Goal: Information Seeking & Learning: Learn about a topic

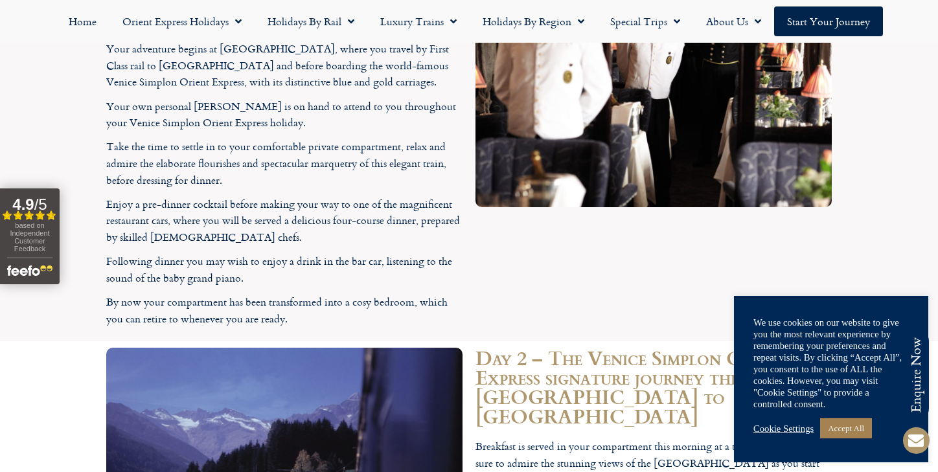
scroll to position [2098, 0]
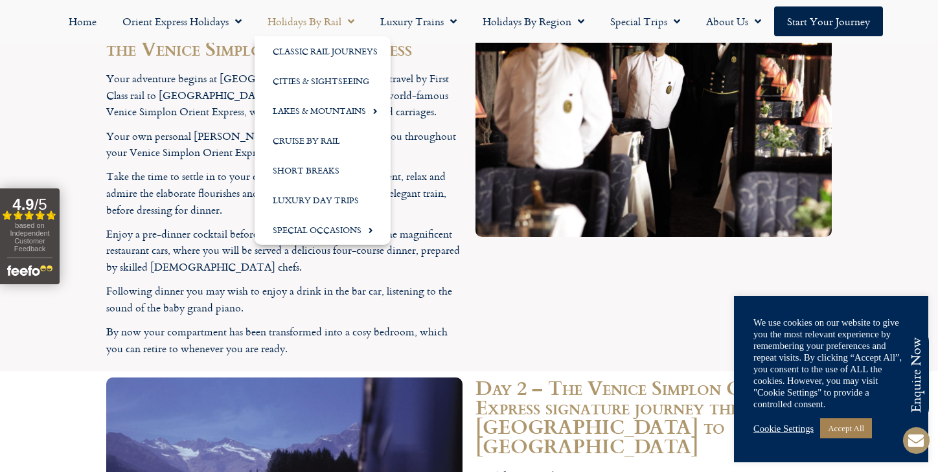
click at [350, 18] on span "Menu" at bounding box center [347, 21] width 13 height 23
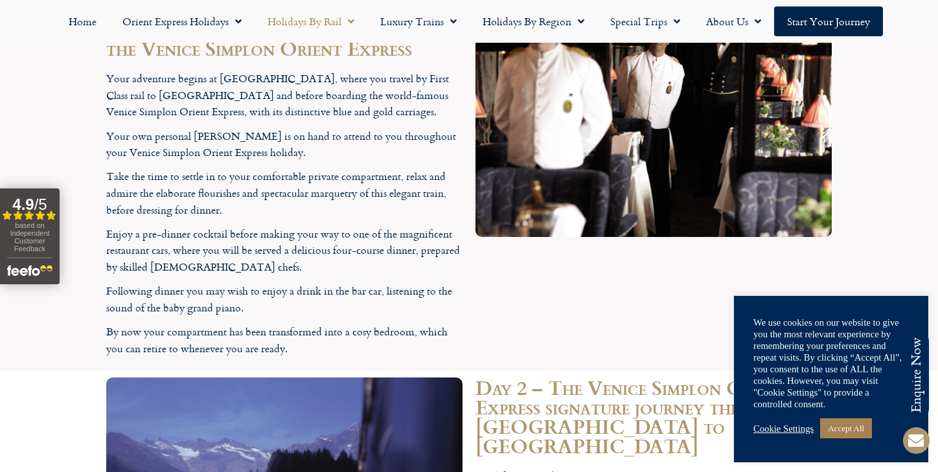
click at [350, 19] on span "Menu" at bounding box center [347, 21] width 13 height 23
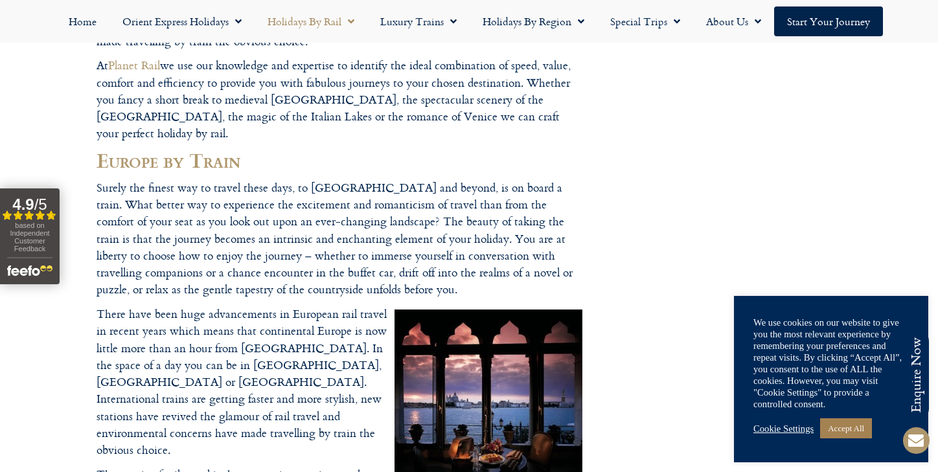
scroll to position [324, 0]
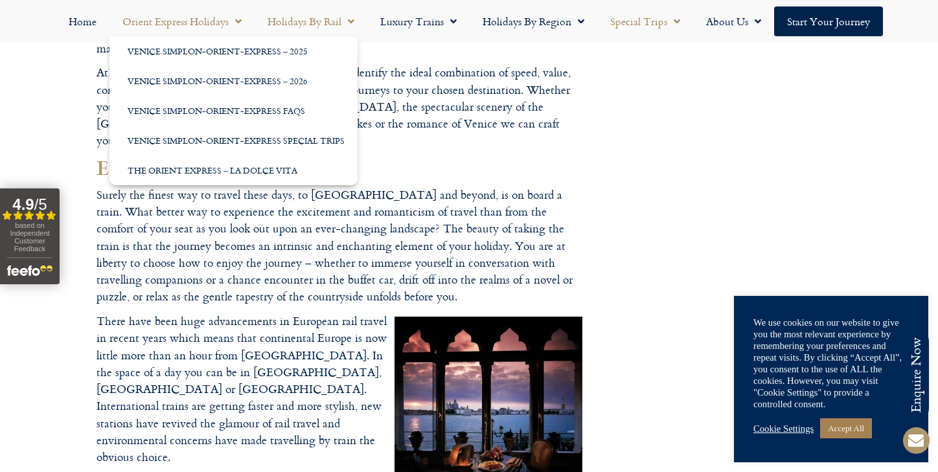
click at [646, 23] on link "Special Trips" at bounding box center [645, 21] width 96 height 30
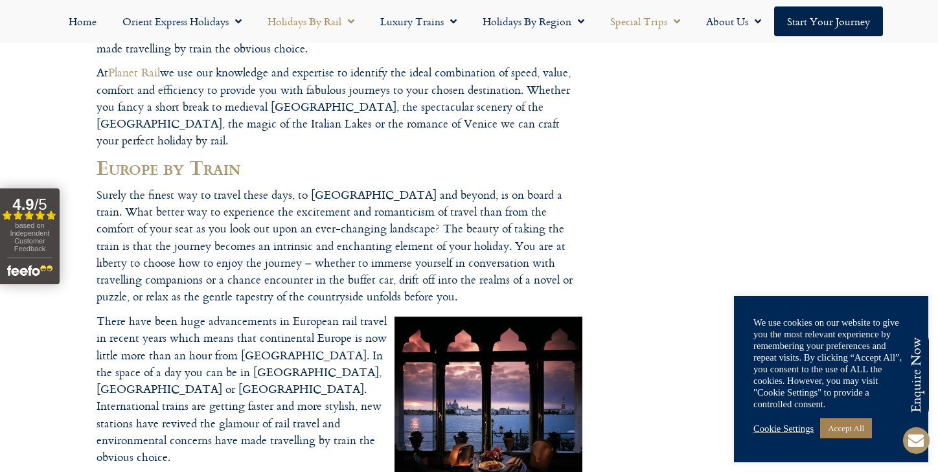
click at [646, 24] on link "Special Trips" at bounding box center [645, 21] width 96 height 30
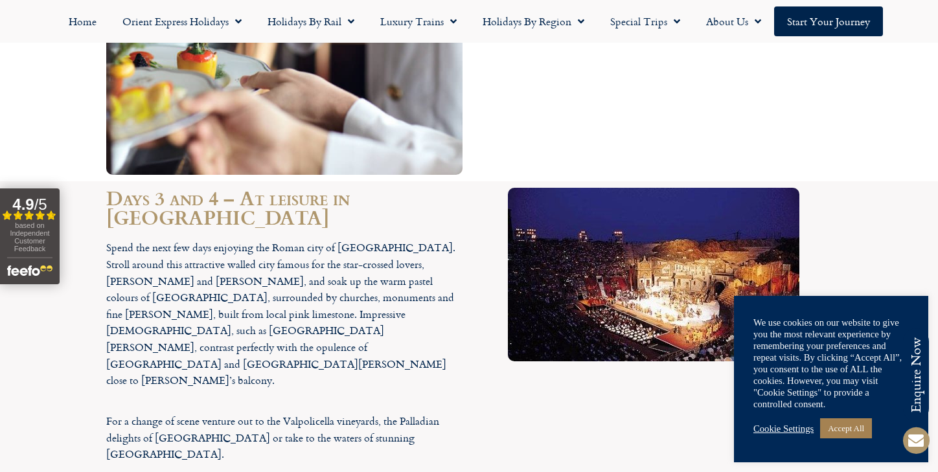
scroll to position [3326, 0]
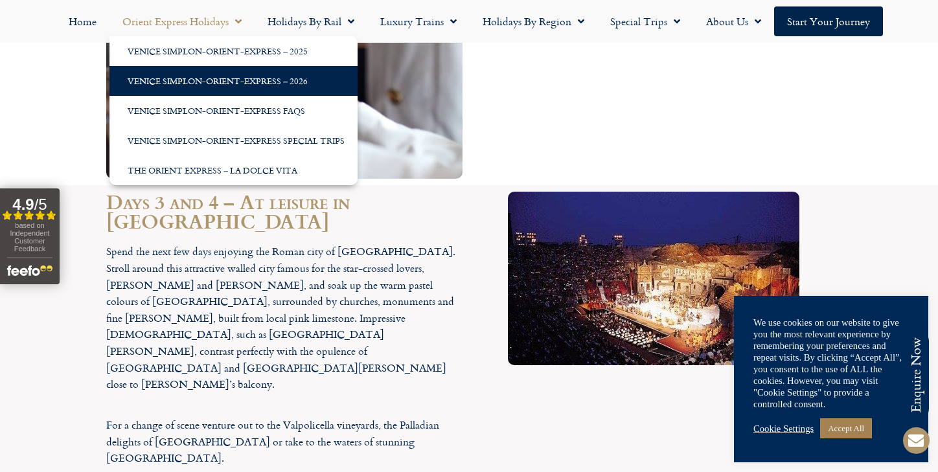
click at [195, 76] on link "Venice Simplon-Orient-Express – 2026" at bounding box center [233, 81] width 248 height 30
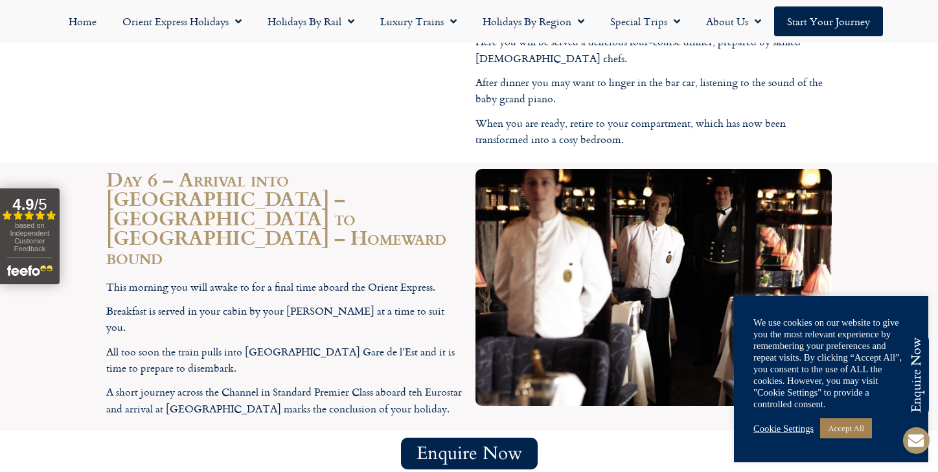
scroll to position [4244, 0]
